Goal: Understand process/instructions

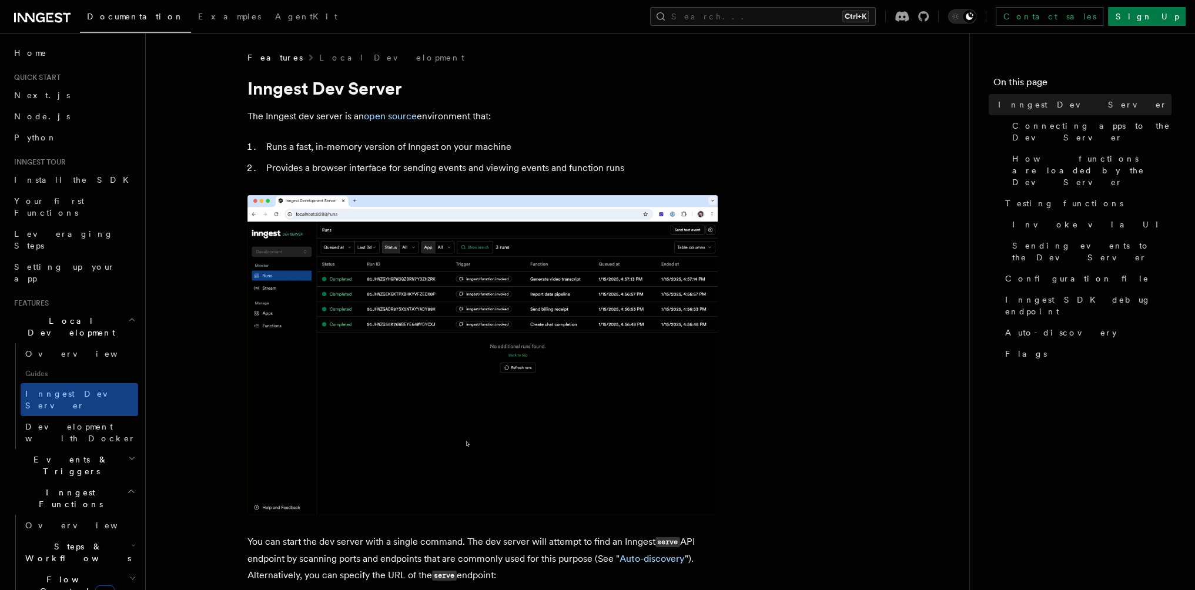
scroll to position [353, 0]
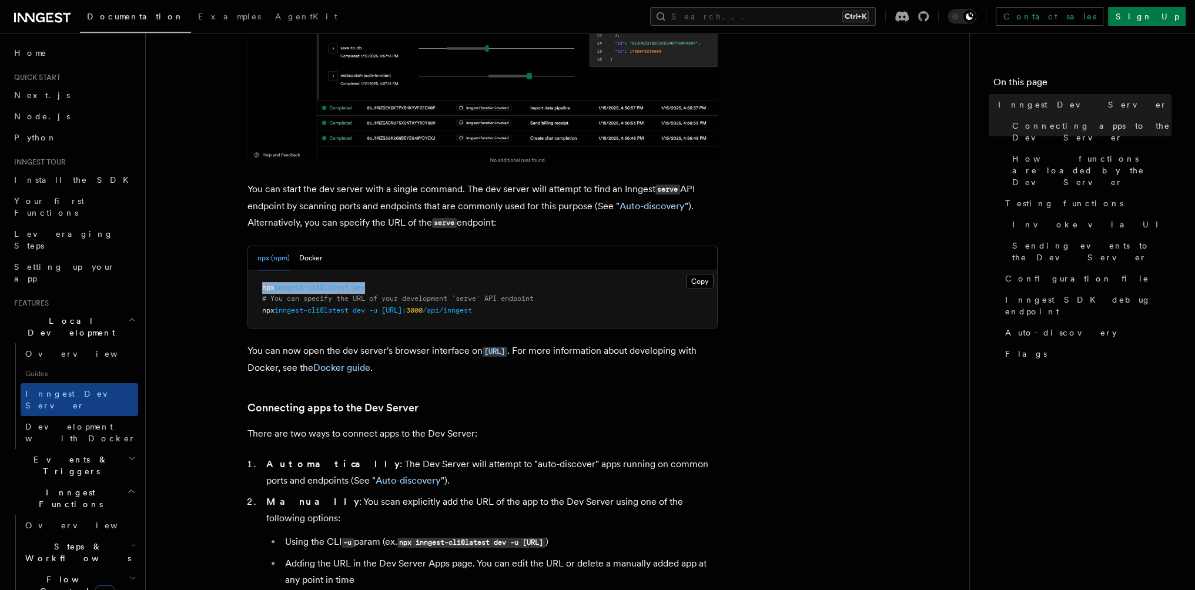
drag, startPoint x: 259, startPoint y: 287, endPoint x: 396, endPoint y: 277, distance: 136.7
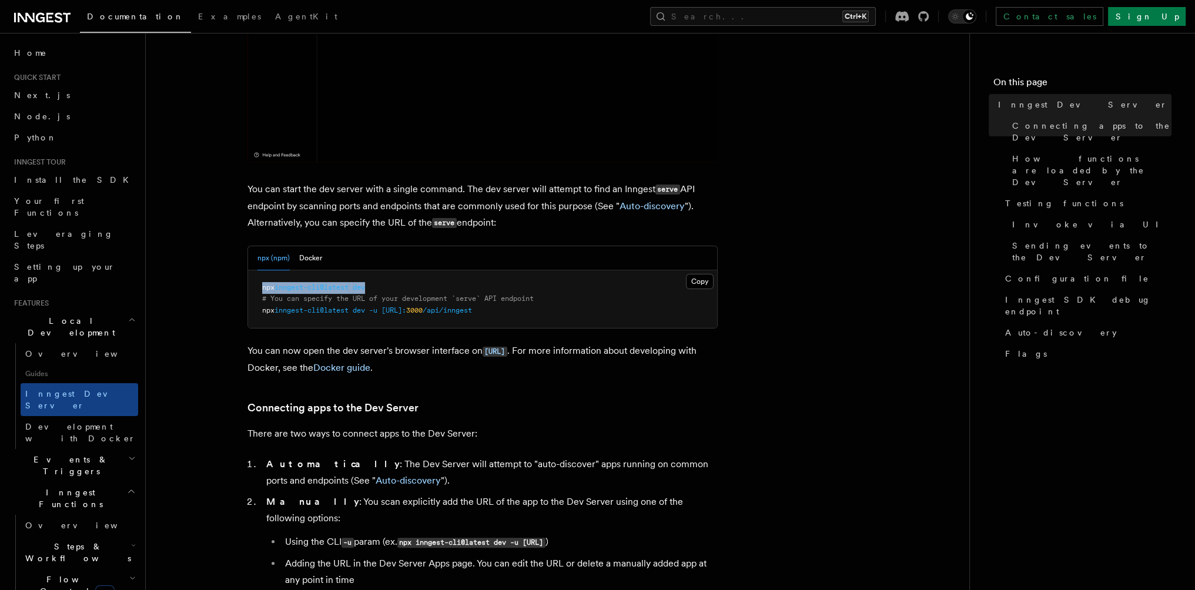
click at [396, 277] on pre "npx inngest-cli@latest dev # You can specify the URL of your development `serve…" at bounding box center [482, 299] width 469 height 58
copy span "npx inngest-cli@latest dev"
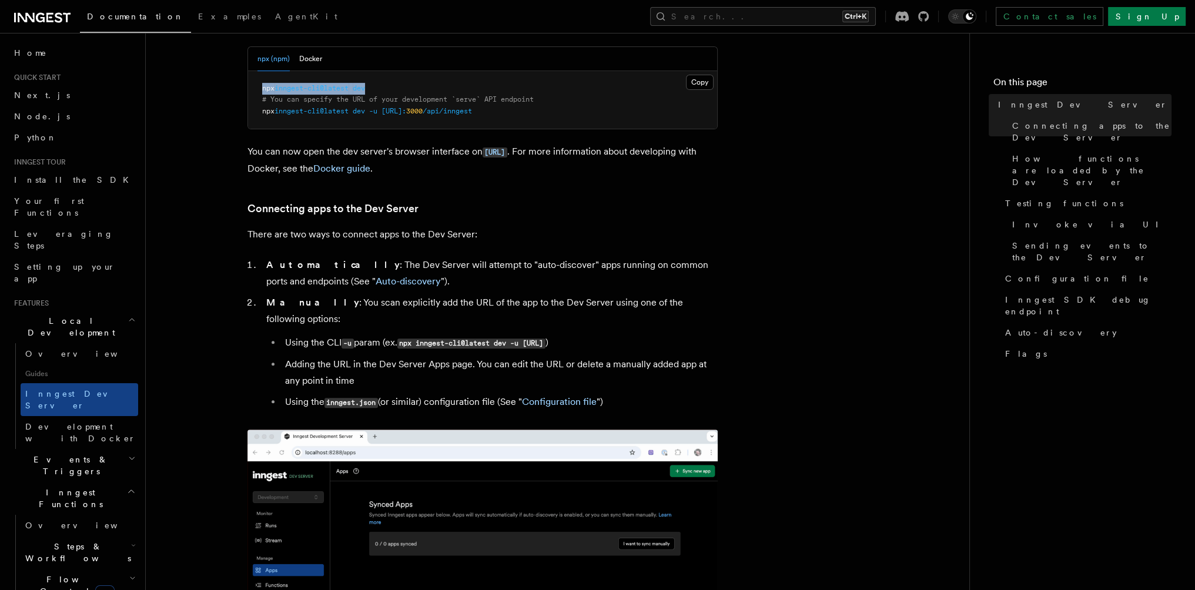
scroll to position [529, 0]
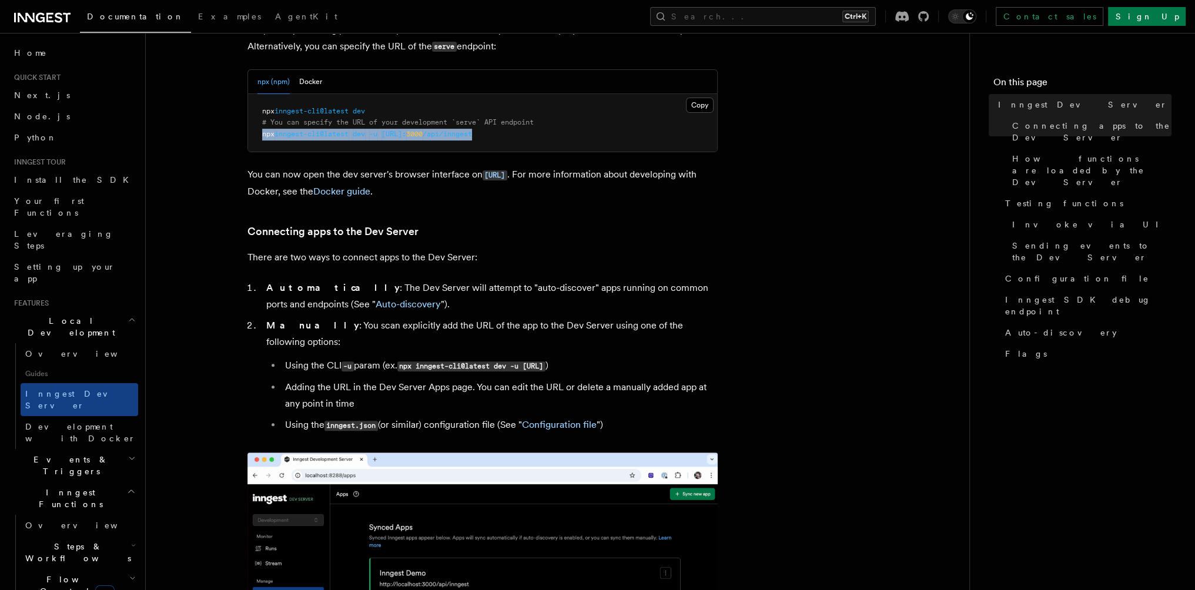
drag, startPoint x: 261, startPoint y: 136, endPoint x: 574, endPoint y: 136, distance: 312.8
click at [574, 136] on pre "npx inngest-cli@latest dev # You can specify the URL of your development `serve…" at bounding box center [482, 123] width 469 height 58
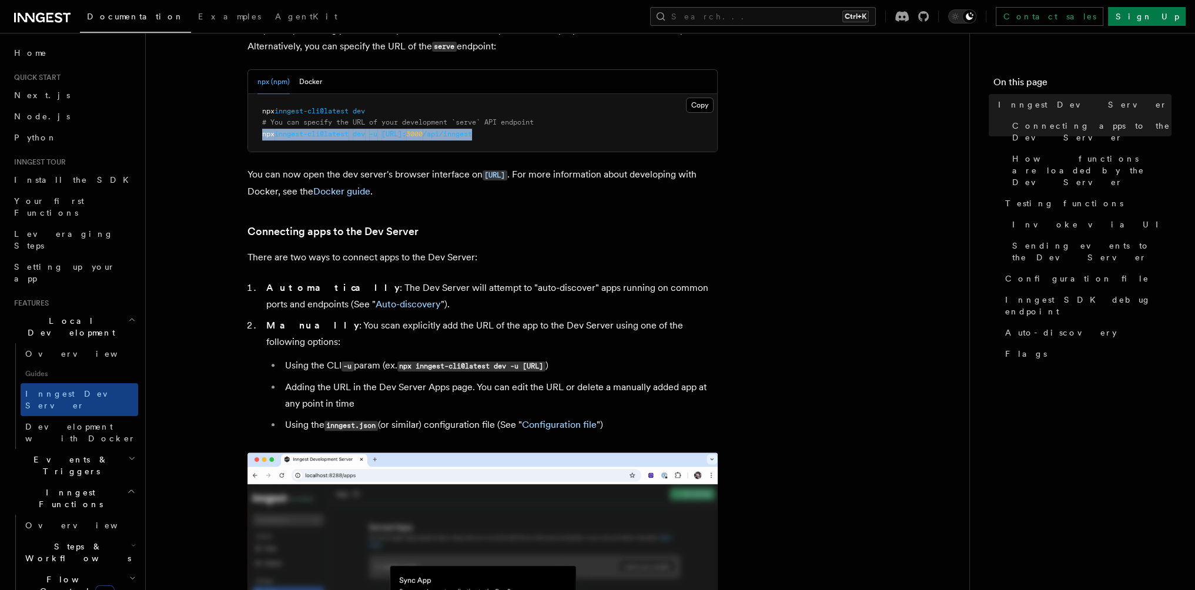
copy span "npx inngest-cli@latest dev -u [URL]: 3000 /api/inngest"
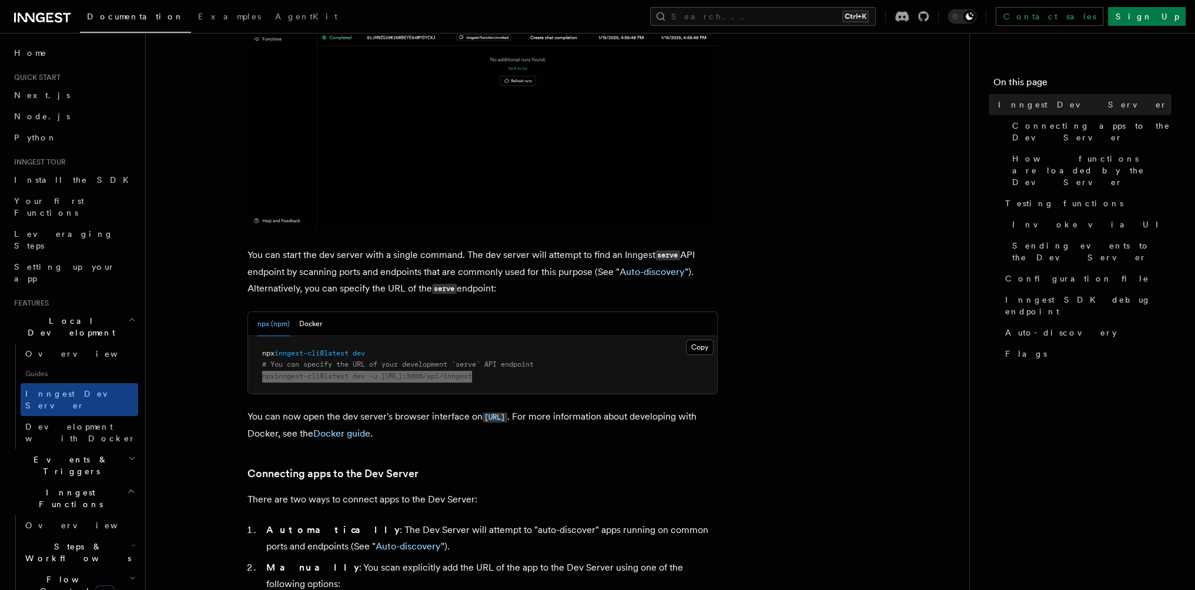
scroll to position [294, 0]
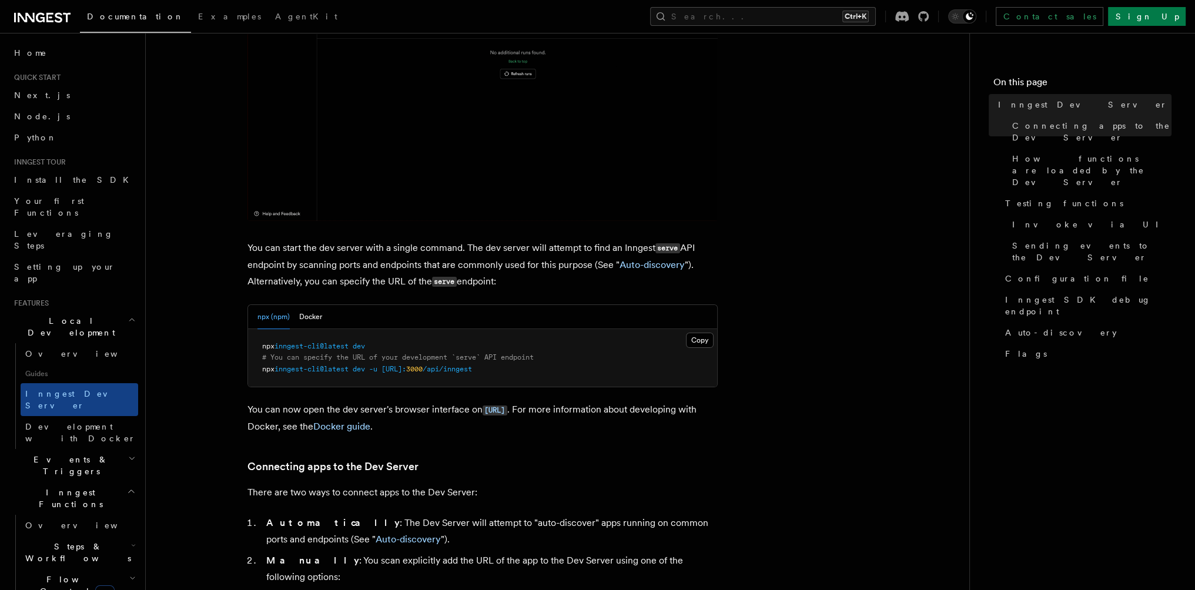
click at [353, 345] on span at bounding box center [351, 346] width 4 height 8
drag, startPoint x: 368, startPoint y: 345, endPoint x: 253, endPoint y: 347, distance: 115.3
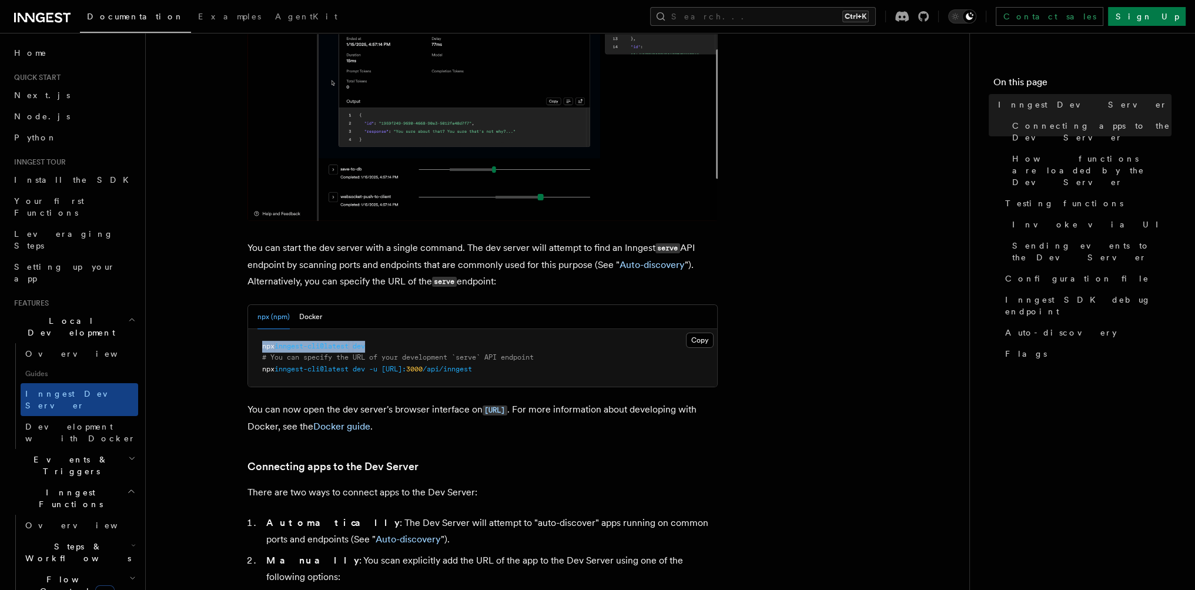
click at [253, 347] on pre "npx inngest-cli@latest dev # You can specify the URL of your development `serve…" at bounding box center [482, 358] width 469 height 58
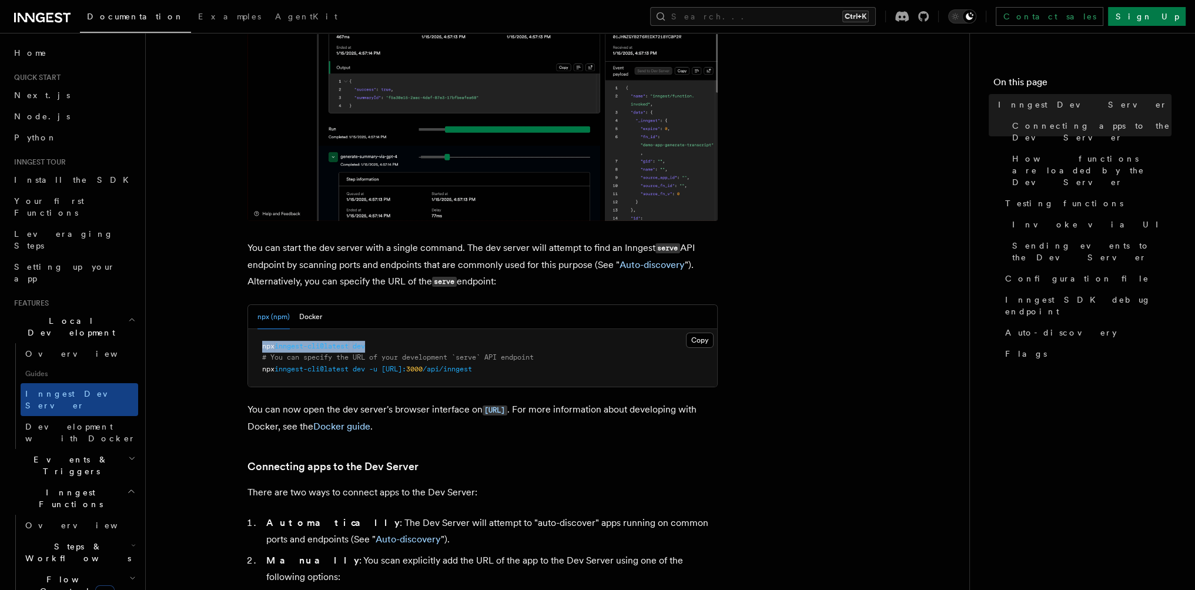
copy span "npx inngest-cli@latest dev"
